Goal: Task Accomplishment & Management: Complete application form

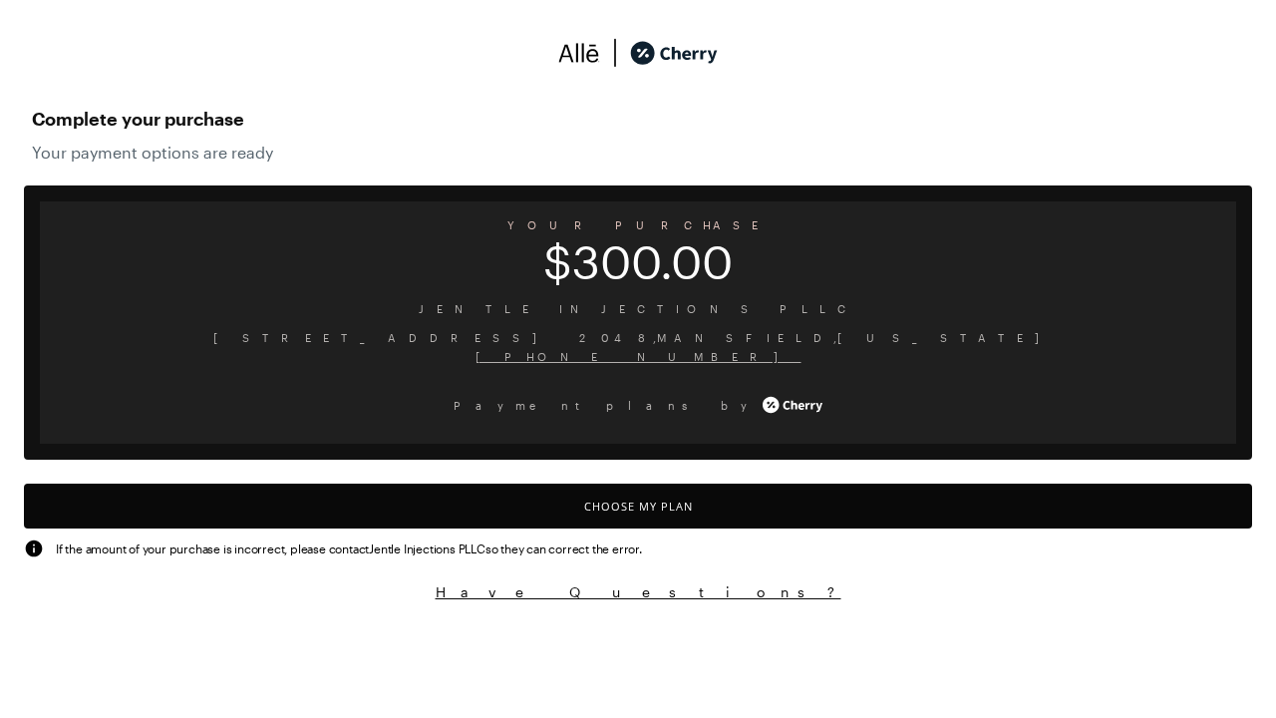
click at [638, 505] on button "Choose My Plan" at bounding box center [638, 506] width 1228 height 45
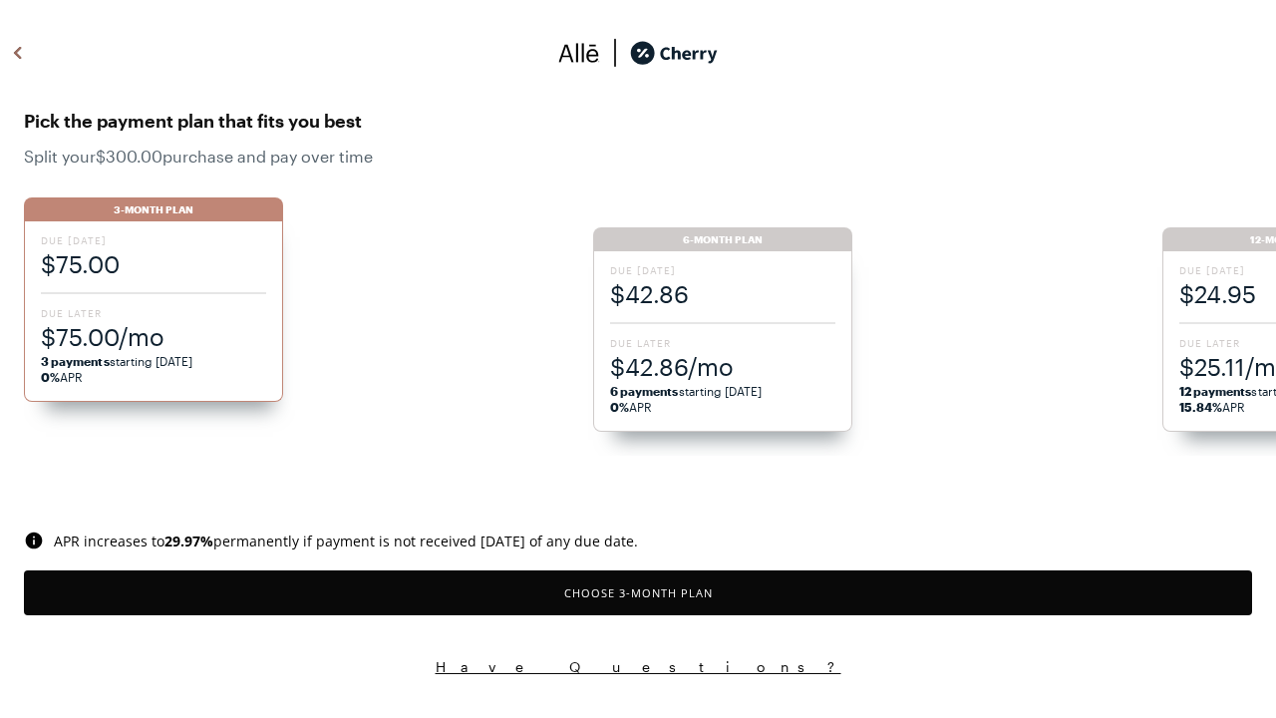
click at [638, 592] on button "Choose 3 -Month Plan" at bounding box center [638, 592] width 1228 height 45
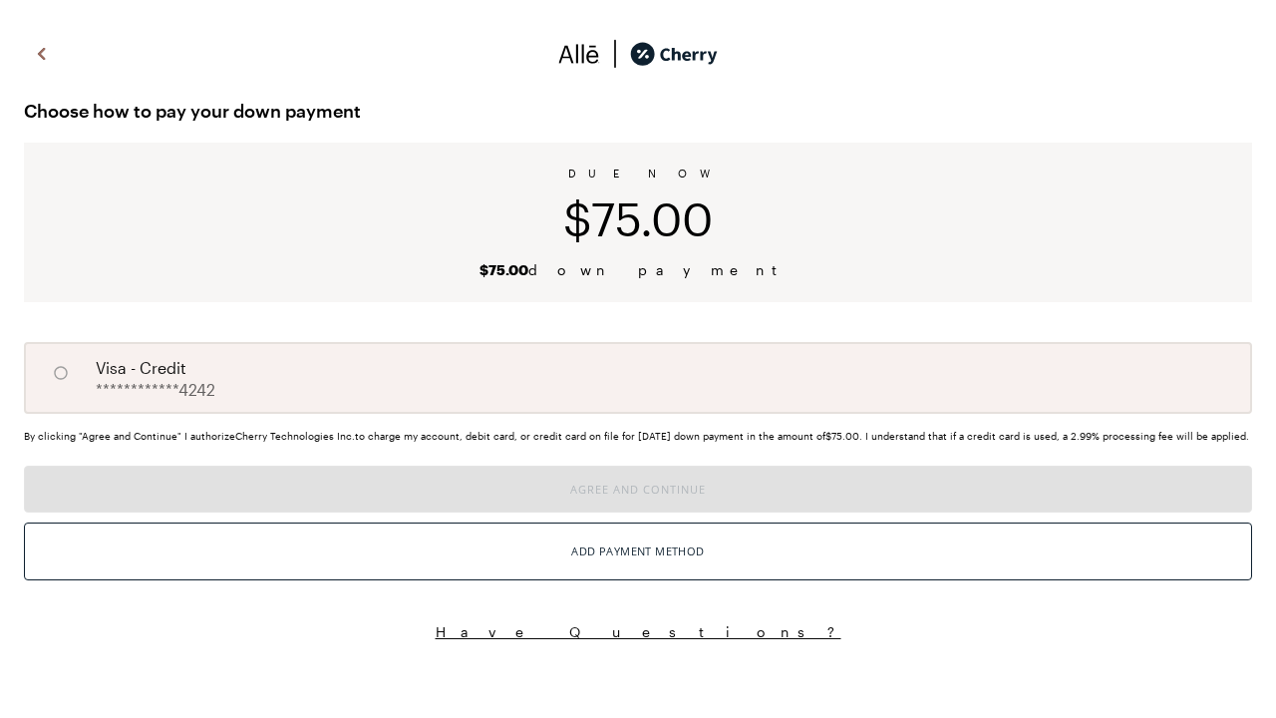
click at [61, 373] on input "A" at bounding box center [61, 373] width 34 height 34
radio input "true"
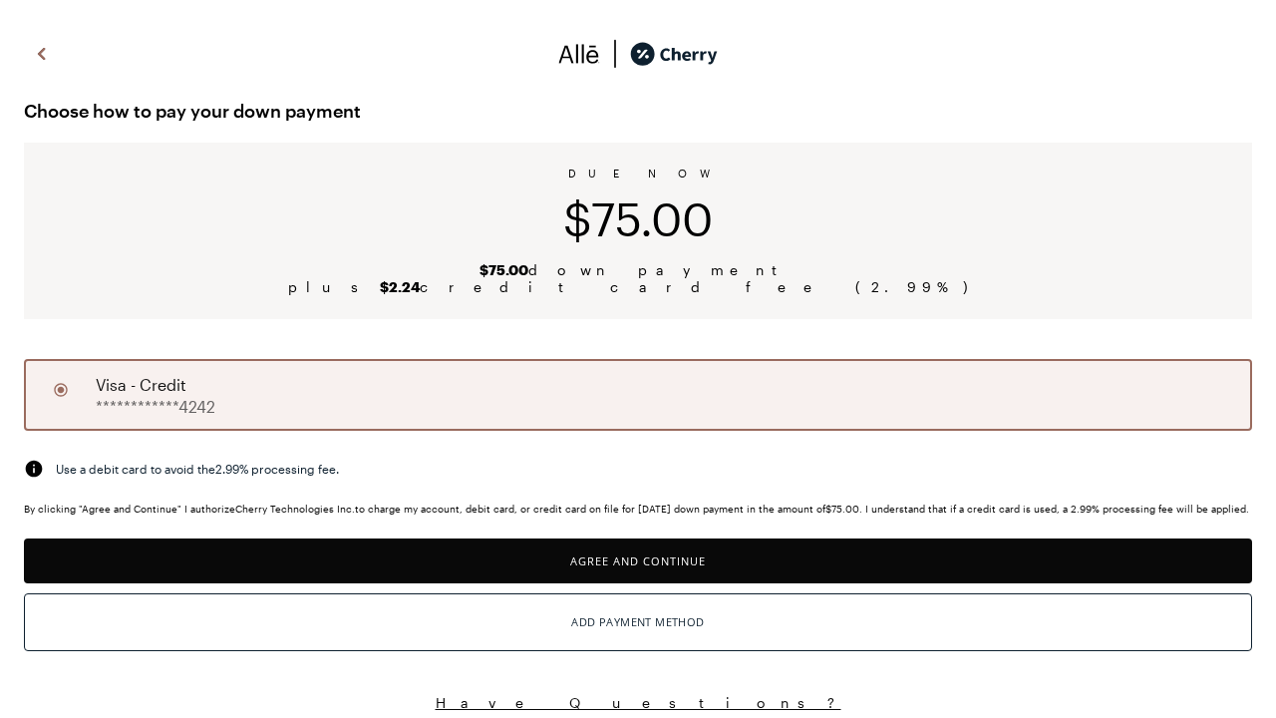
click at [638, 572] on button "Agree and Continue" at bounding box center [638, 560] width 1228 height 45
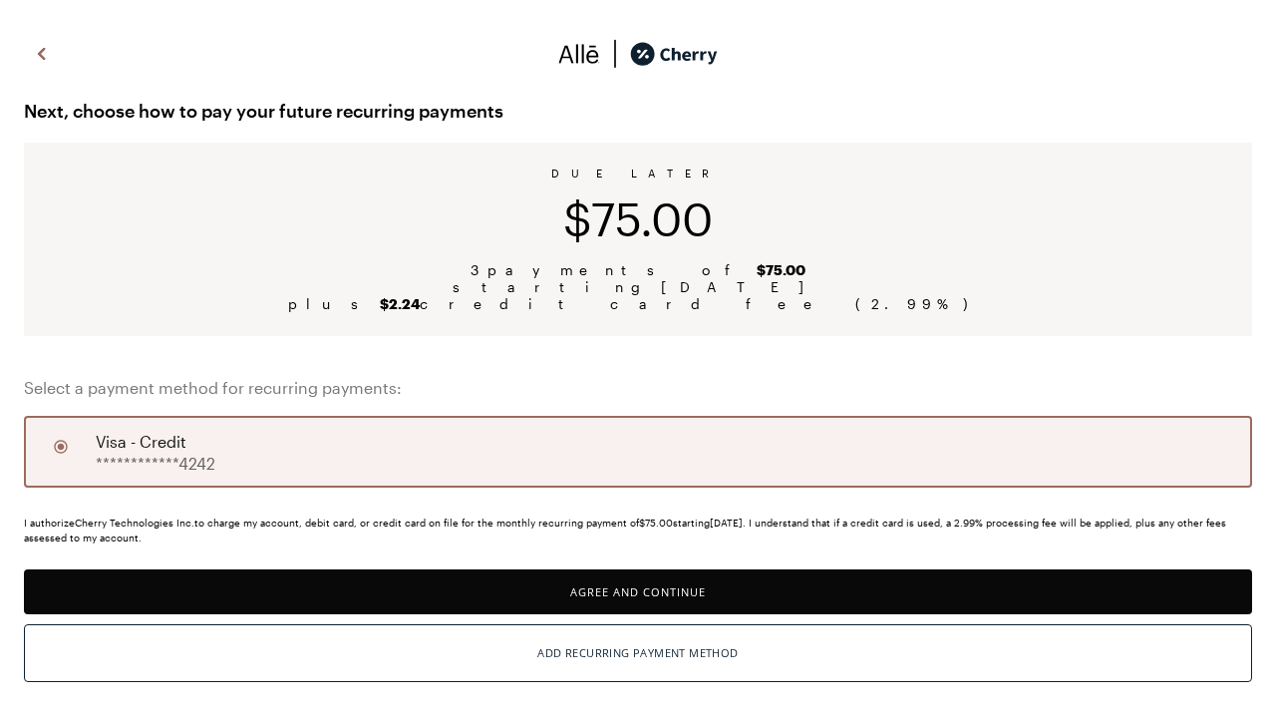
click at [638, 591] on button "Agree and Continue" at bounding box center [638, 591] width 1228 height 45
